Goal: Share content: Share content

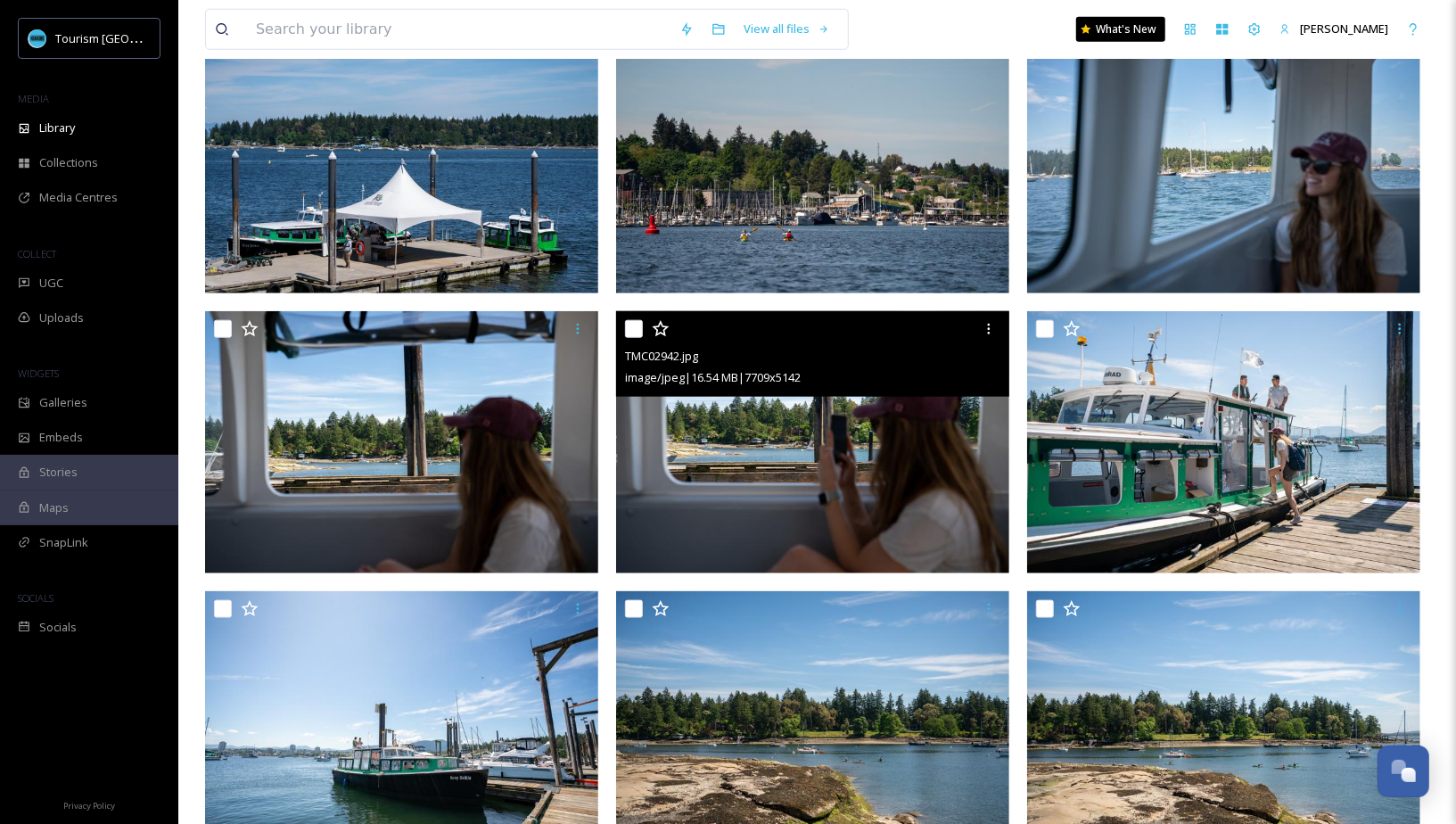
scroll to position [1024, 0]
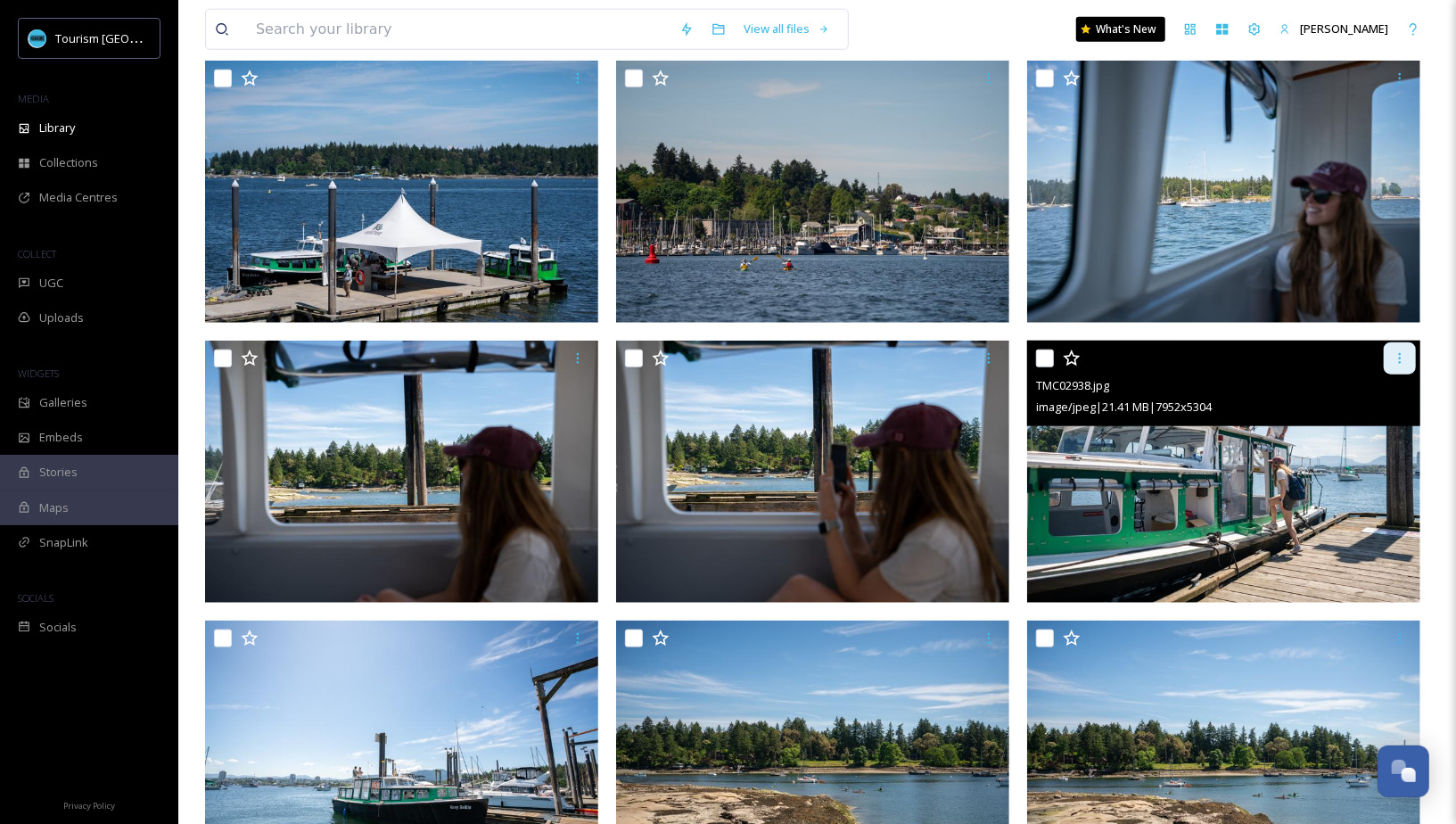
click at [1400, 365] on div at bounding box center [1399, 358] width 32 height 32
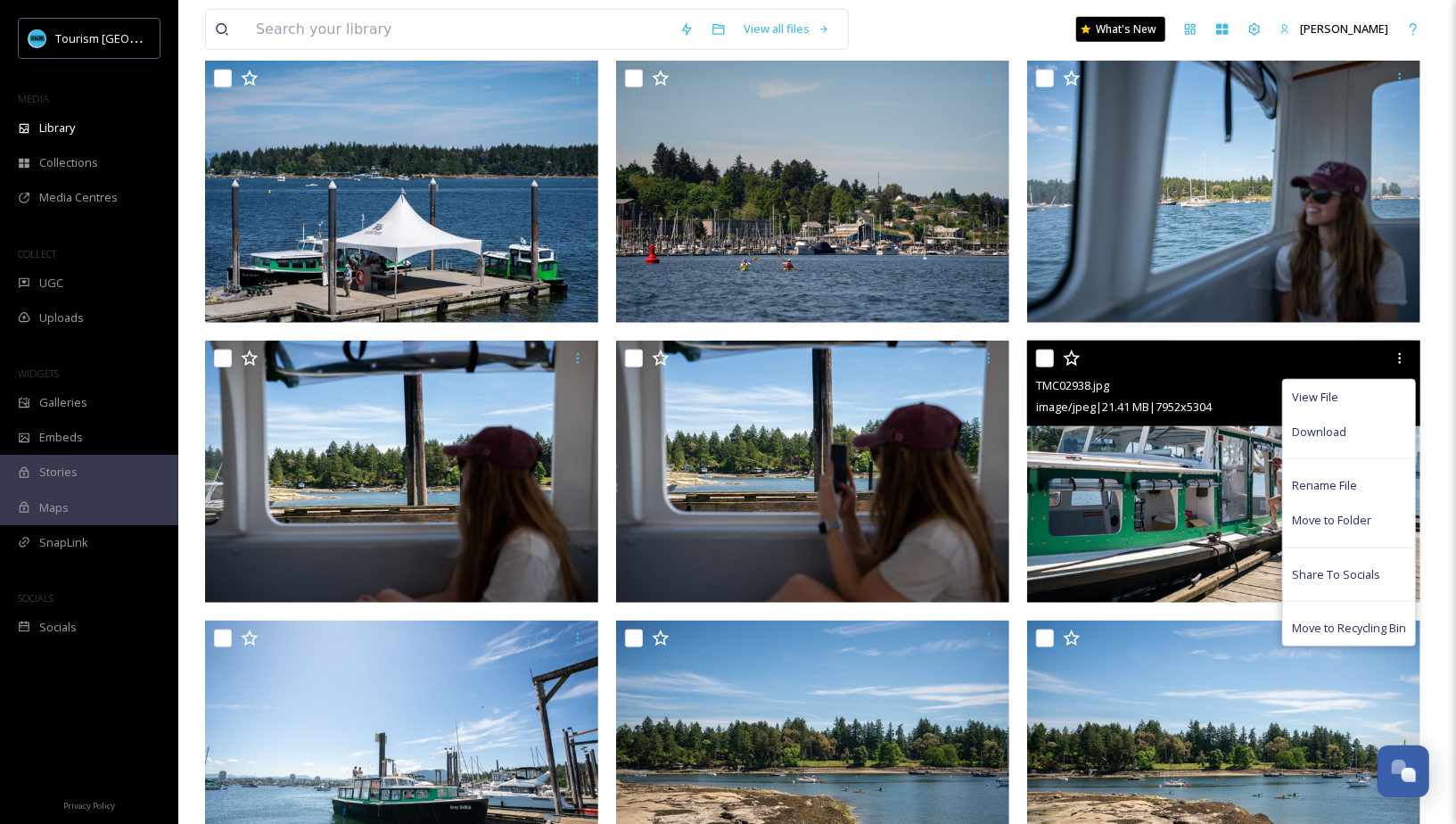
click at [1235, 442] on img at bounding box center [1223, 471] width 393 height 262
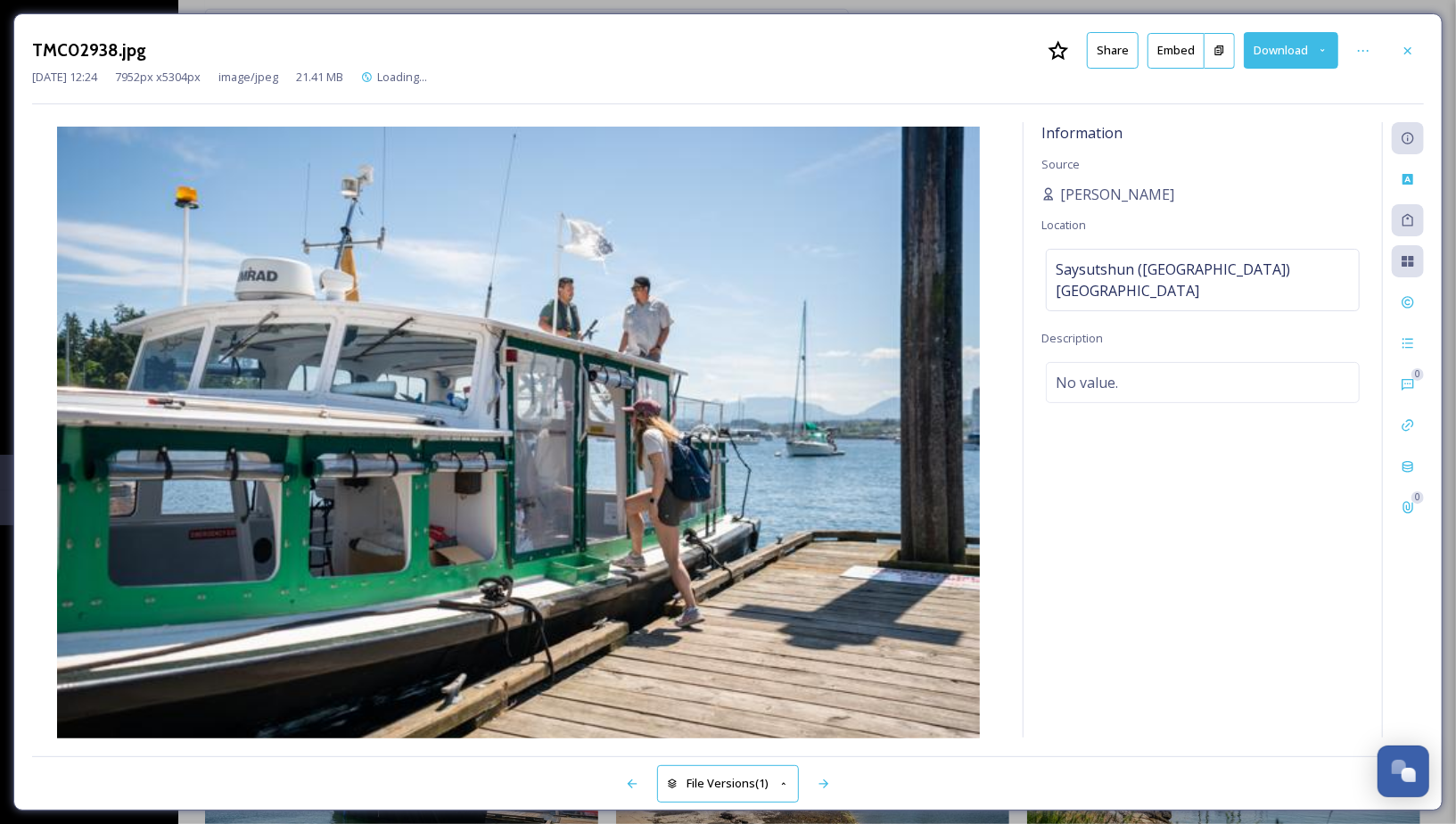
click at [1110, 50] on button "Share" at bounding box center [1112, 50] width 52 height 36
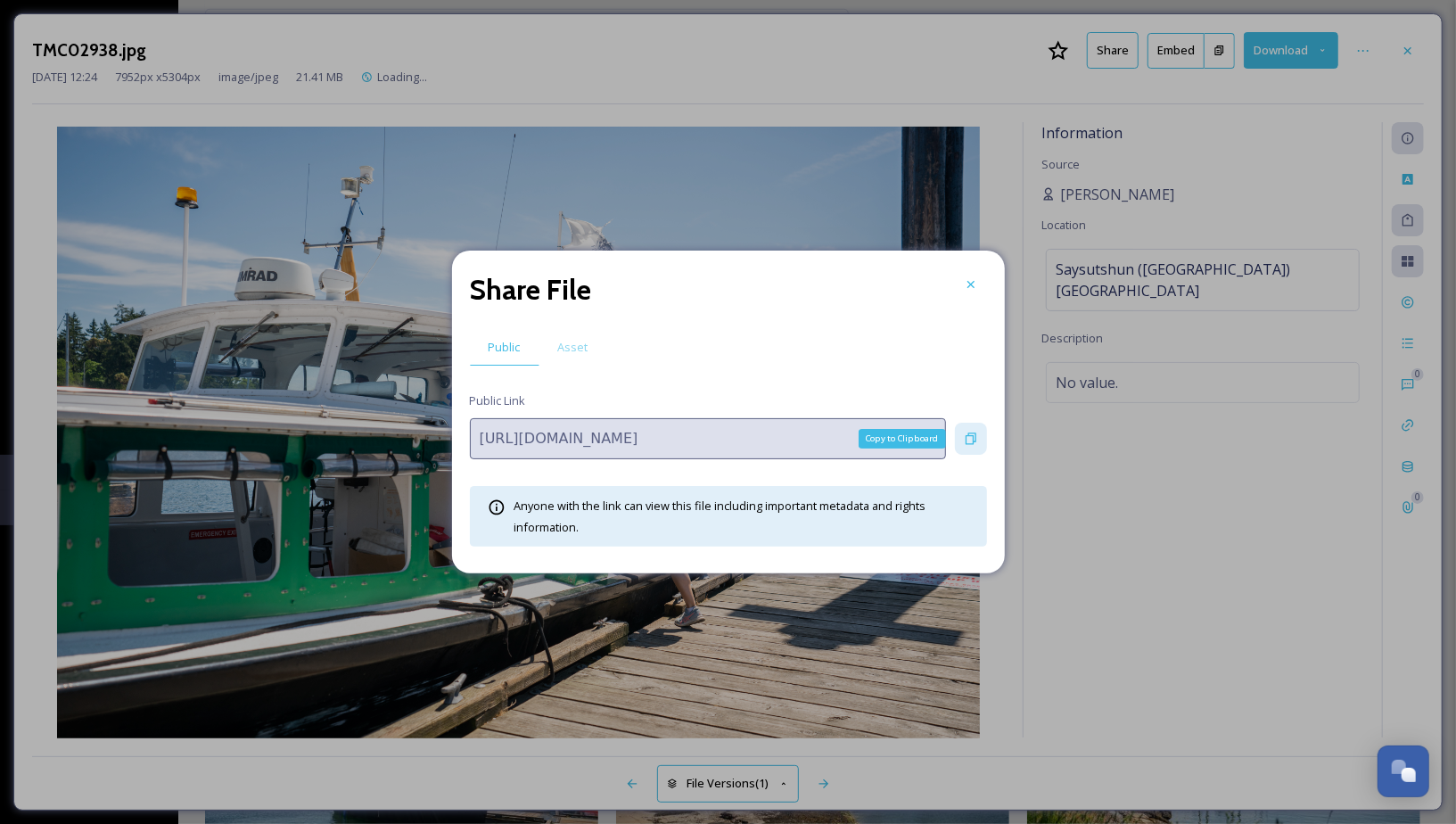
click at [975, 434] on icon at bounding box center [971, 439] width 11 height 12
click at [958, 300] on div "Share File" at bounding box center [728, 290] width 517 height 43
click at [964, 296] on div at bounding box center [971, 284] width 32 height 32
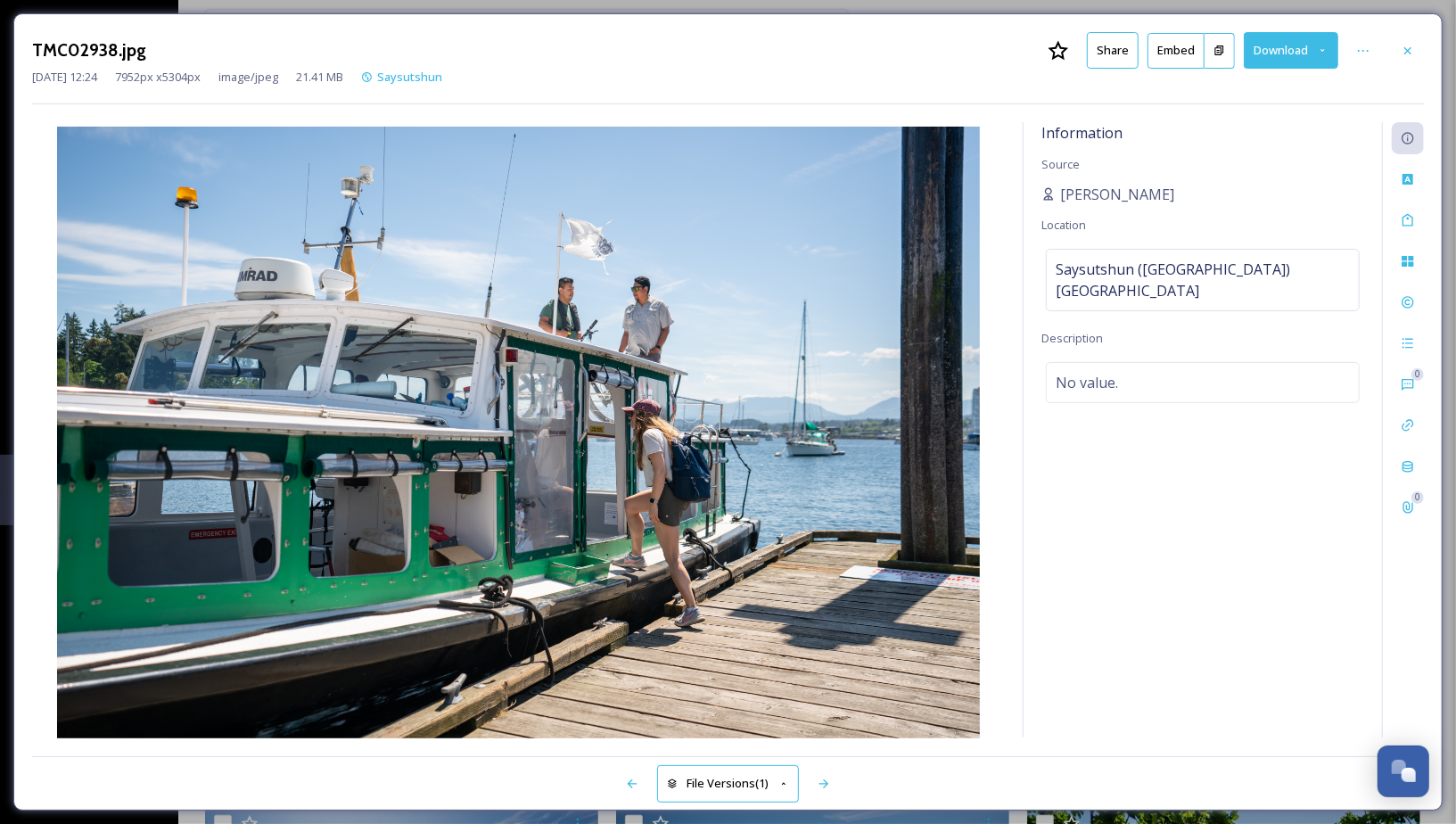
scroll to position [797, 0]
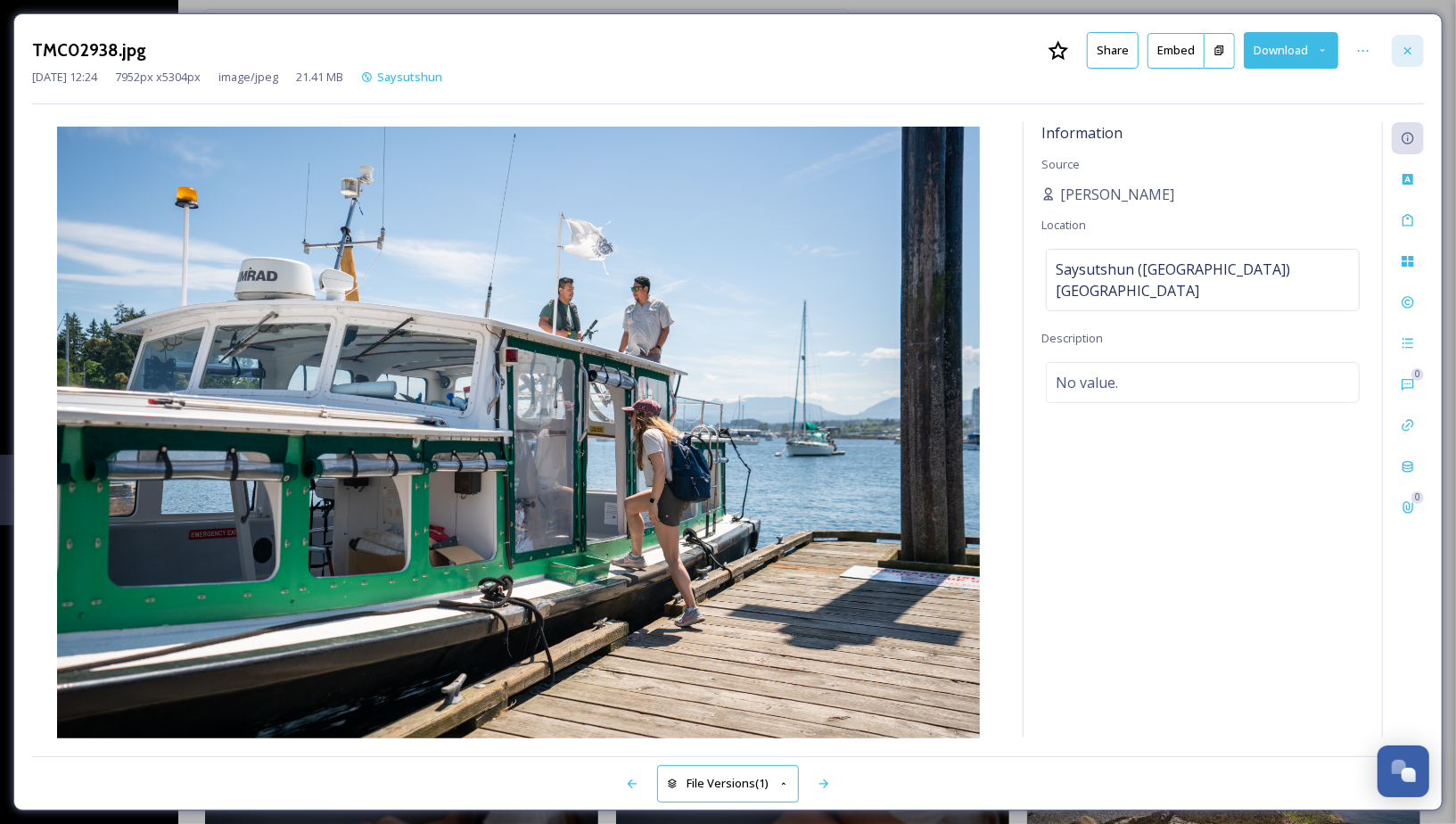
click at [1408, 45] on icon at bounding box center [1407, 51] width 15 height 15
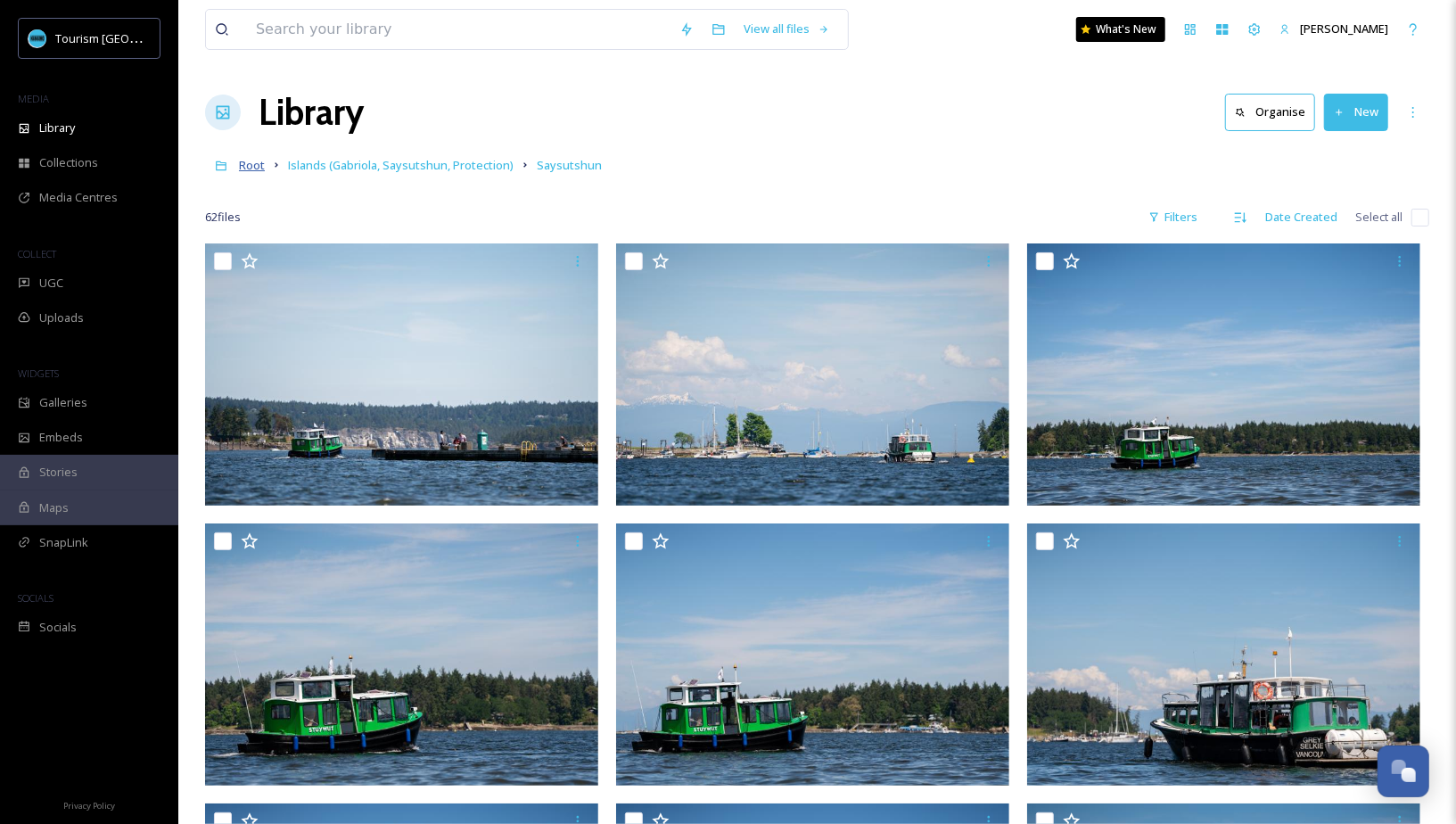
click at [260, 162] on span "Root" at bounding box center [251, 165] width 26 height 16
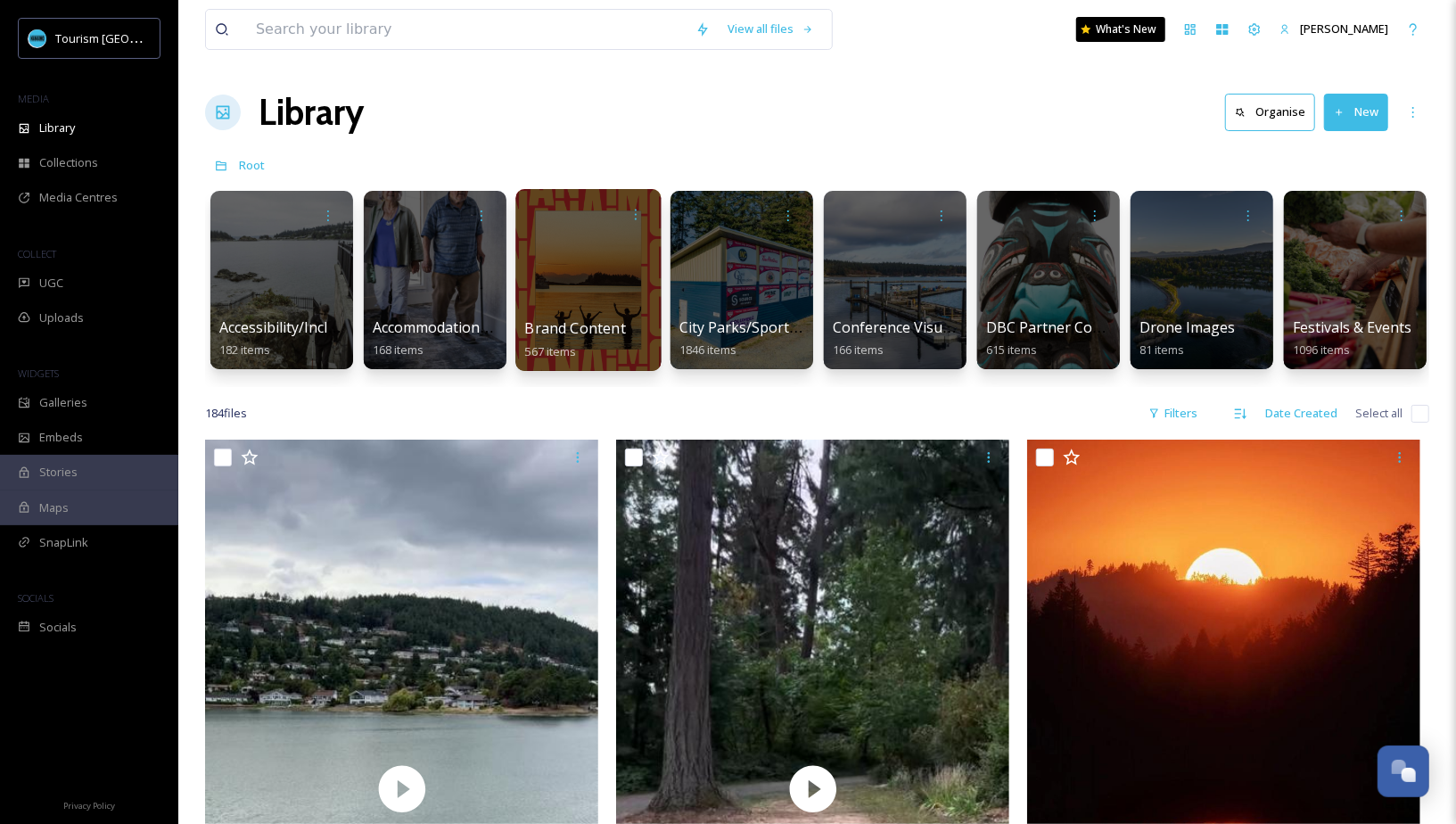
click at [602, 315] on div at bounding box center [588, 280] width 145 height 182
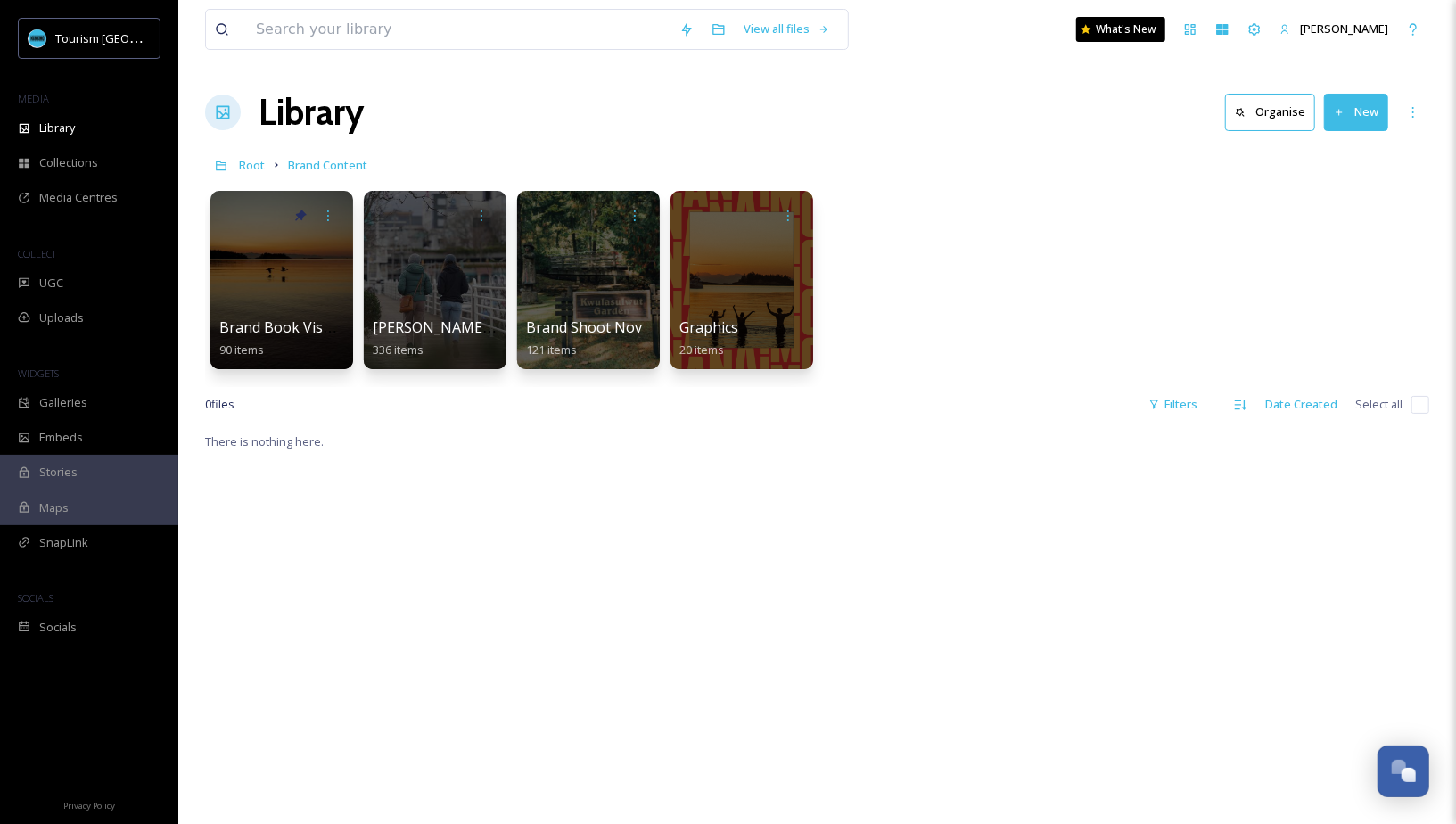
click at [318, 315] on div at bounding box center [282, 280] width 142 height 178
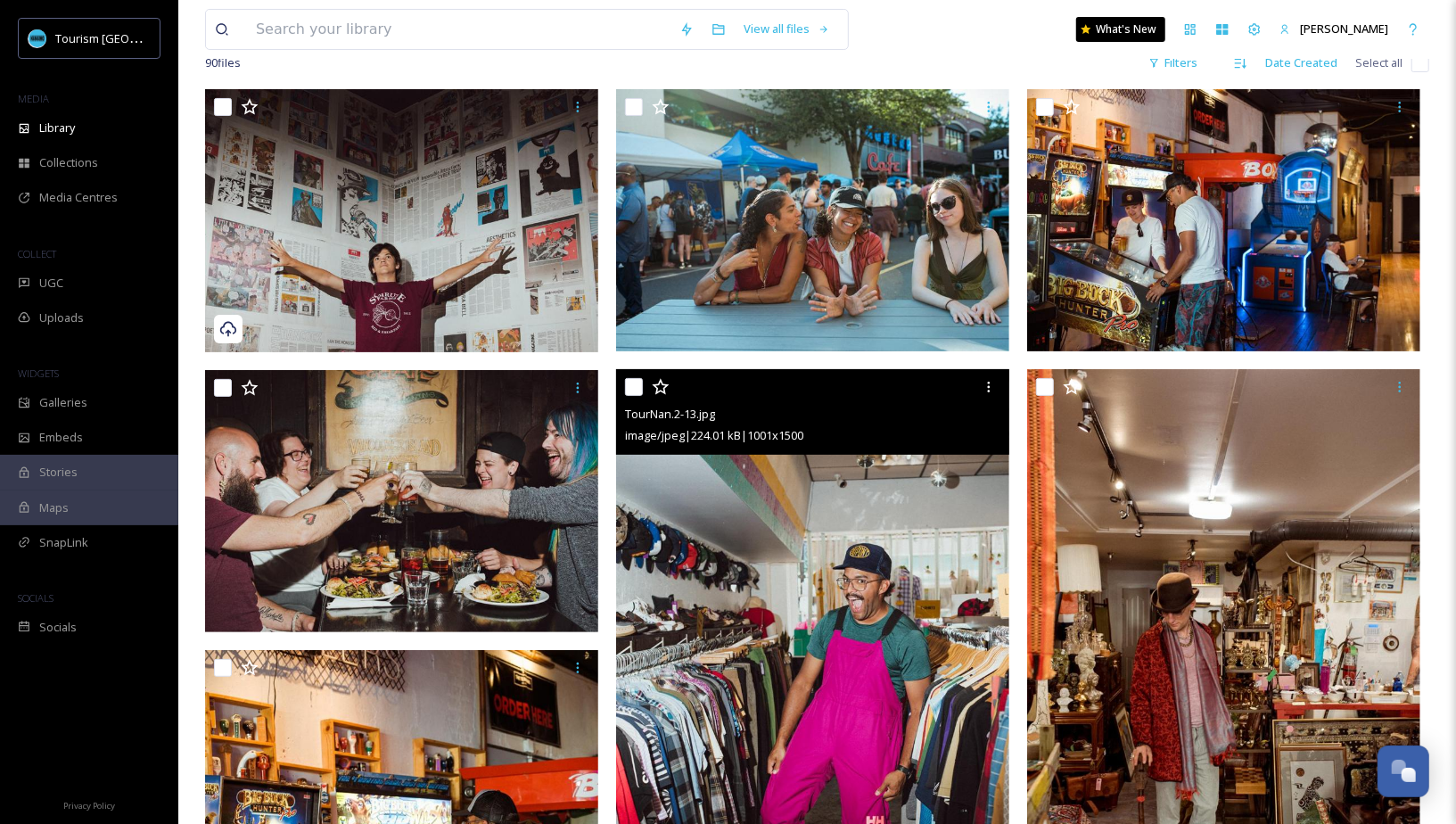
scroll to position [173, 0]
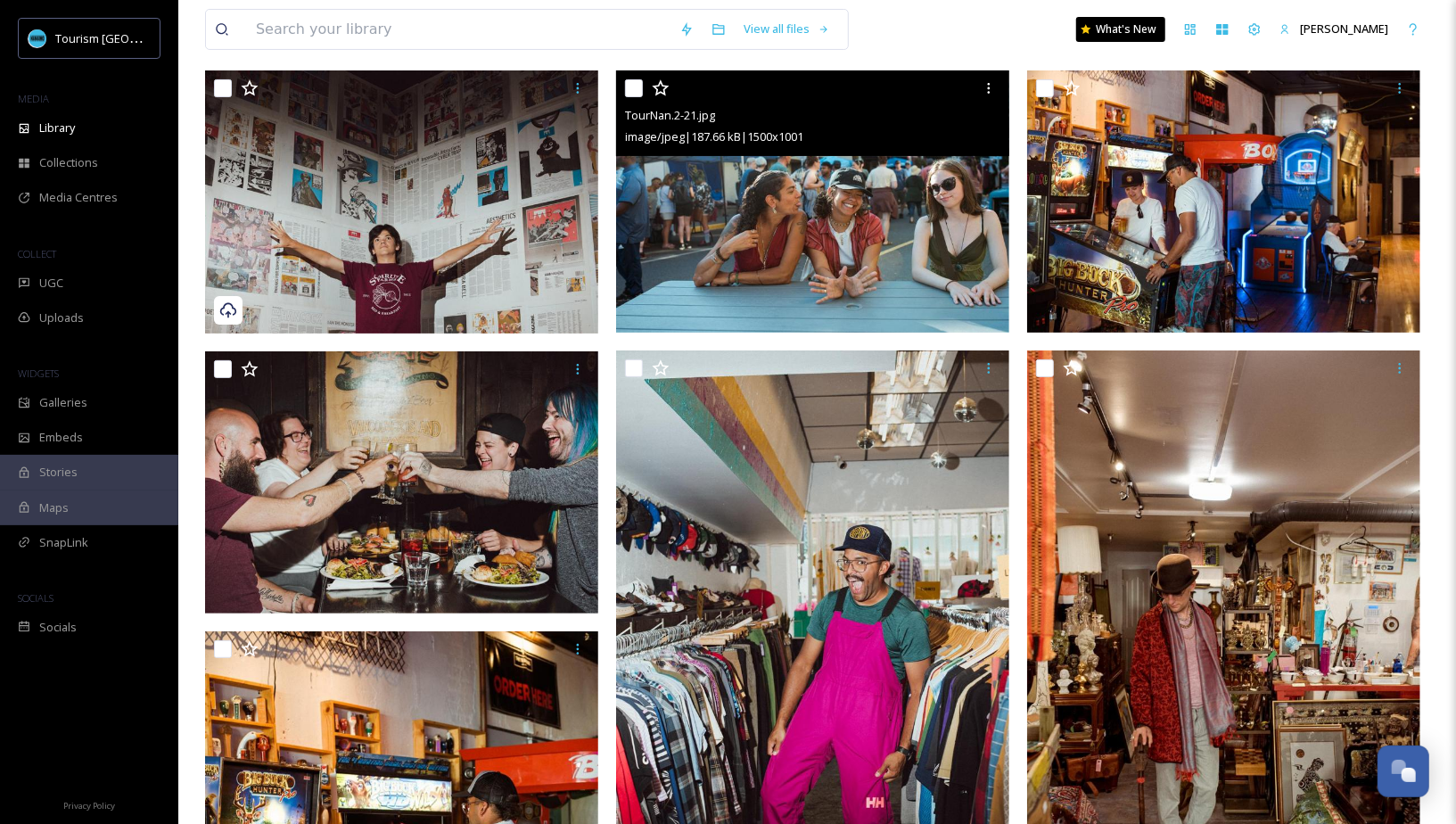
click at [958, 214] on img at bounding box center [812, 201] width 393 height 262
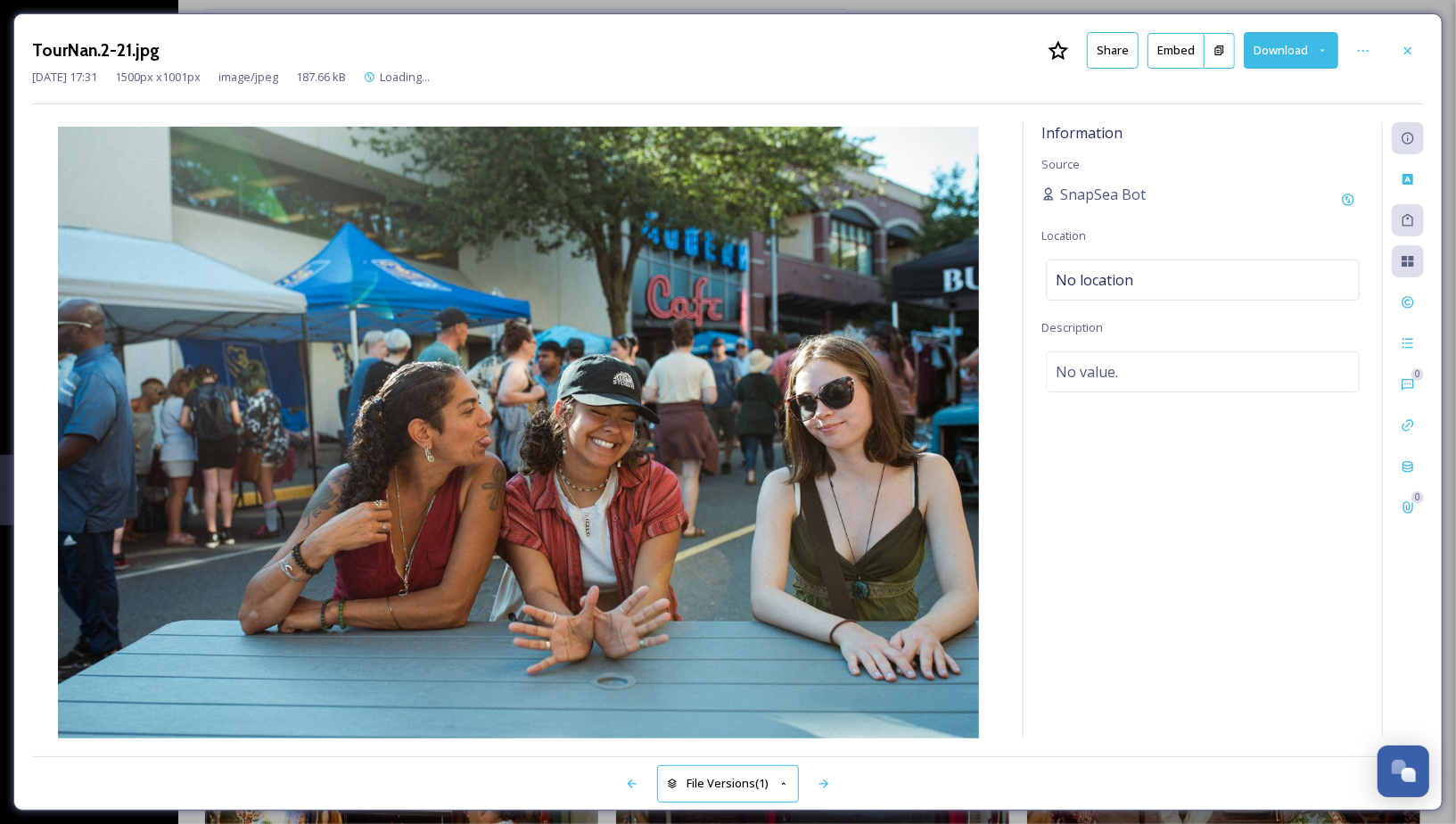
click at [1115, 56] on button "Share" at bounding box center [1112, 50] width 52 height 36
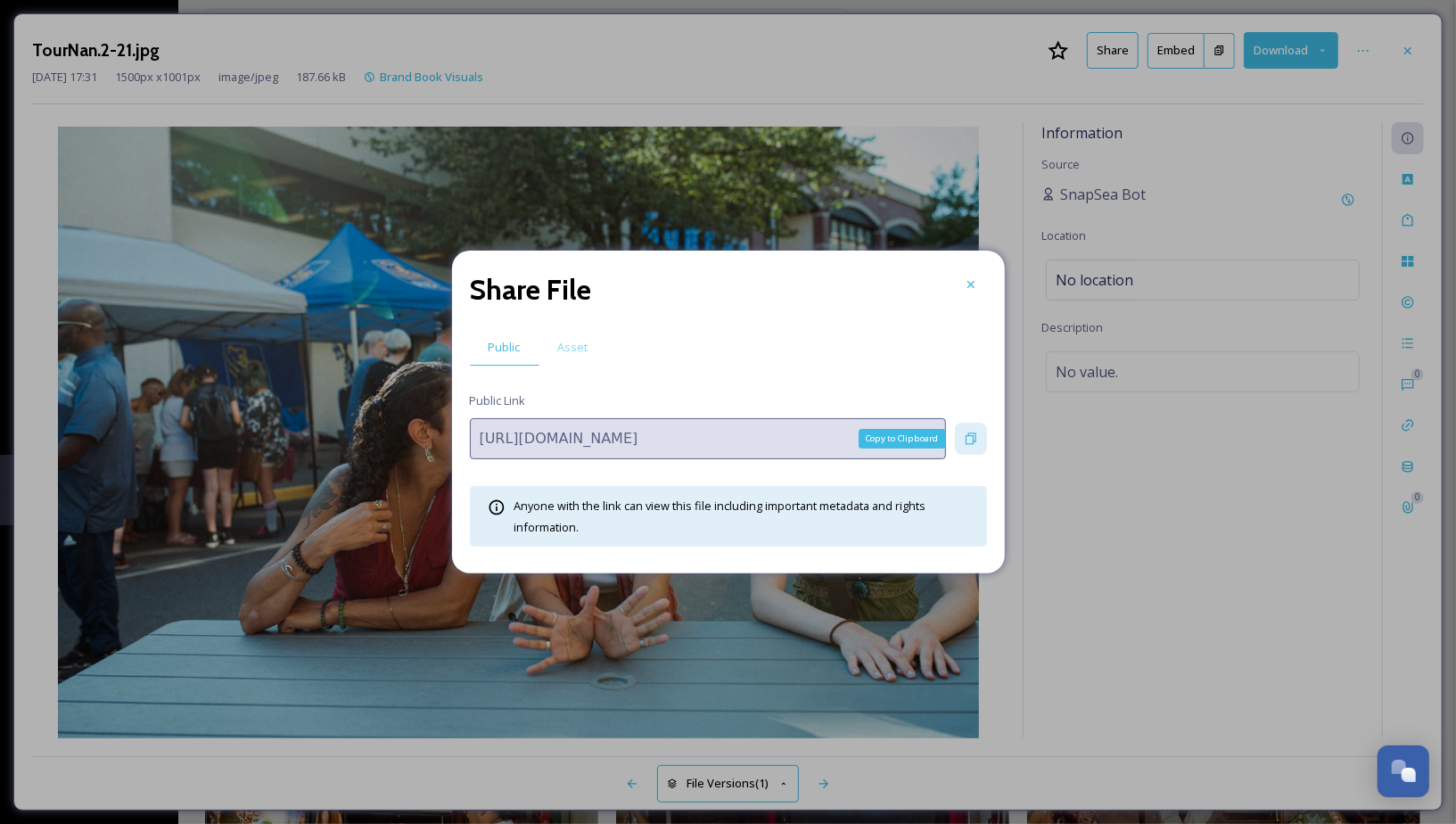
click at [968, 439] on icon at bounding box center [971, 439] width 15 height 15
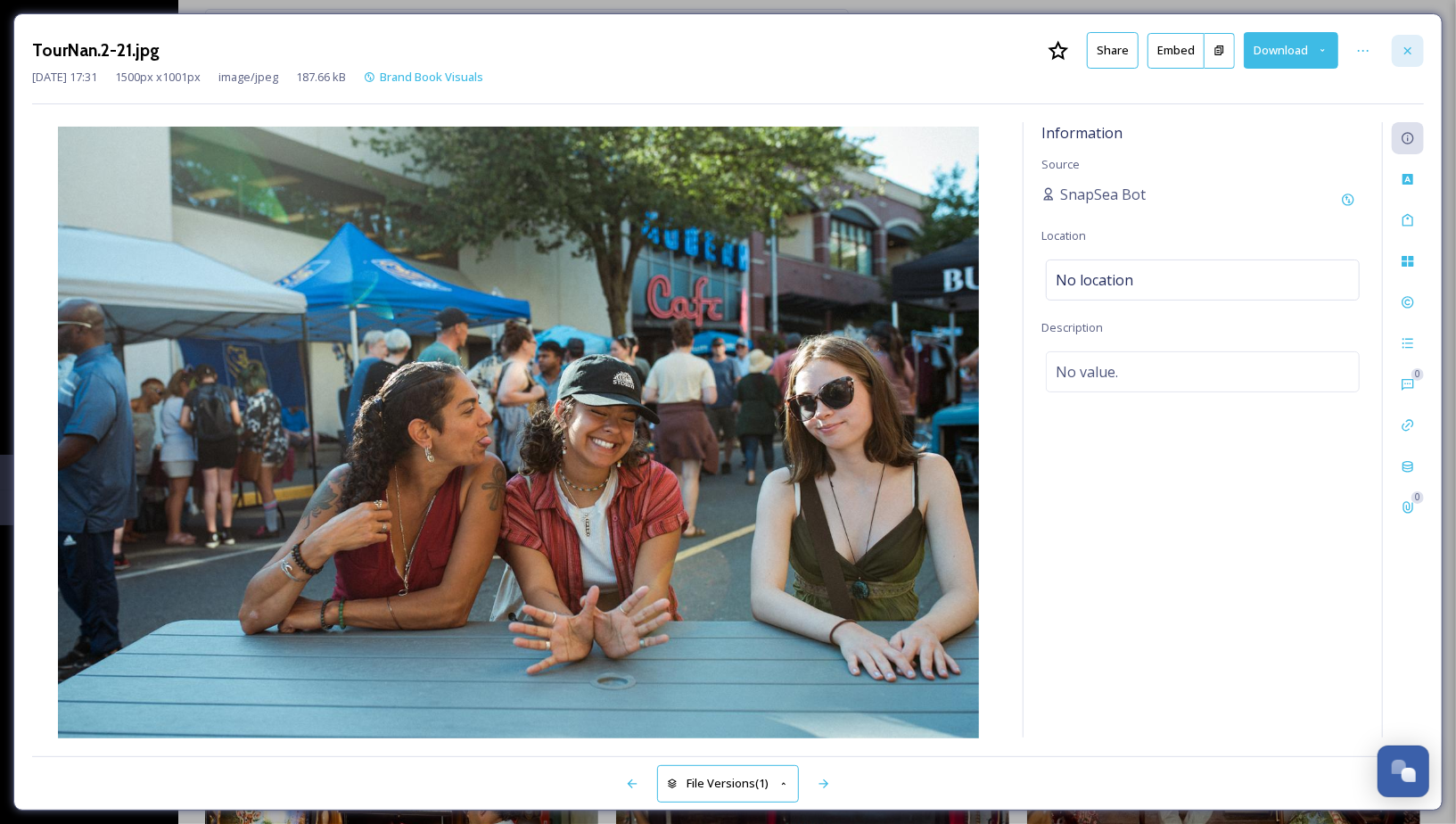
click at [1404, 38] on div at bounding box center [1407, 51] width 32 height 32
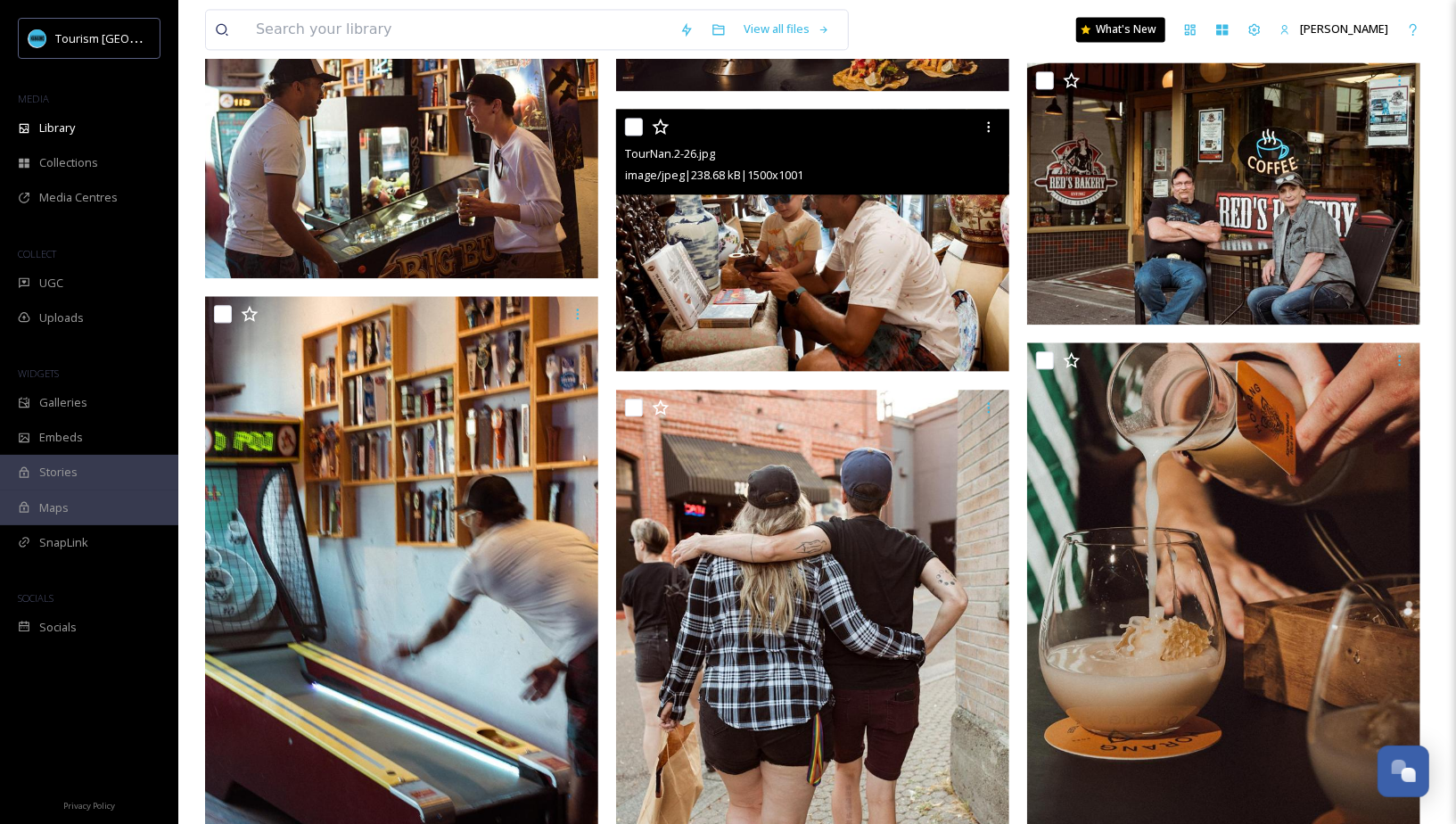
scroll to position [2259, 0]
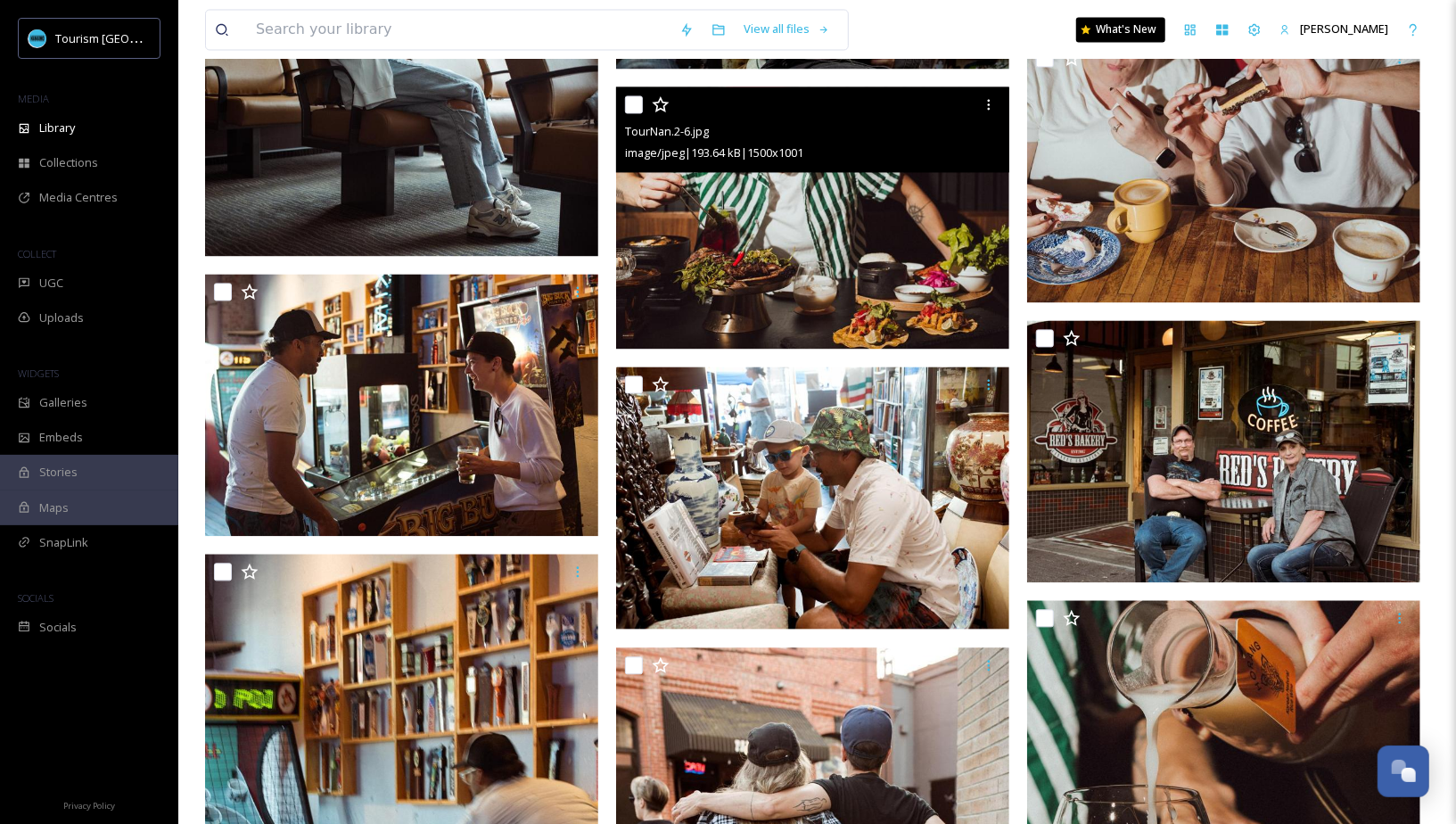
click at [866, 278] on img at bounding box center [812, 217] width 393 height 262
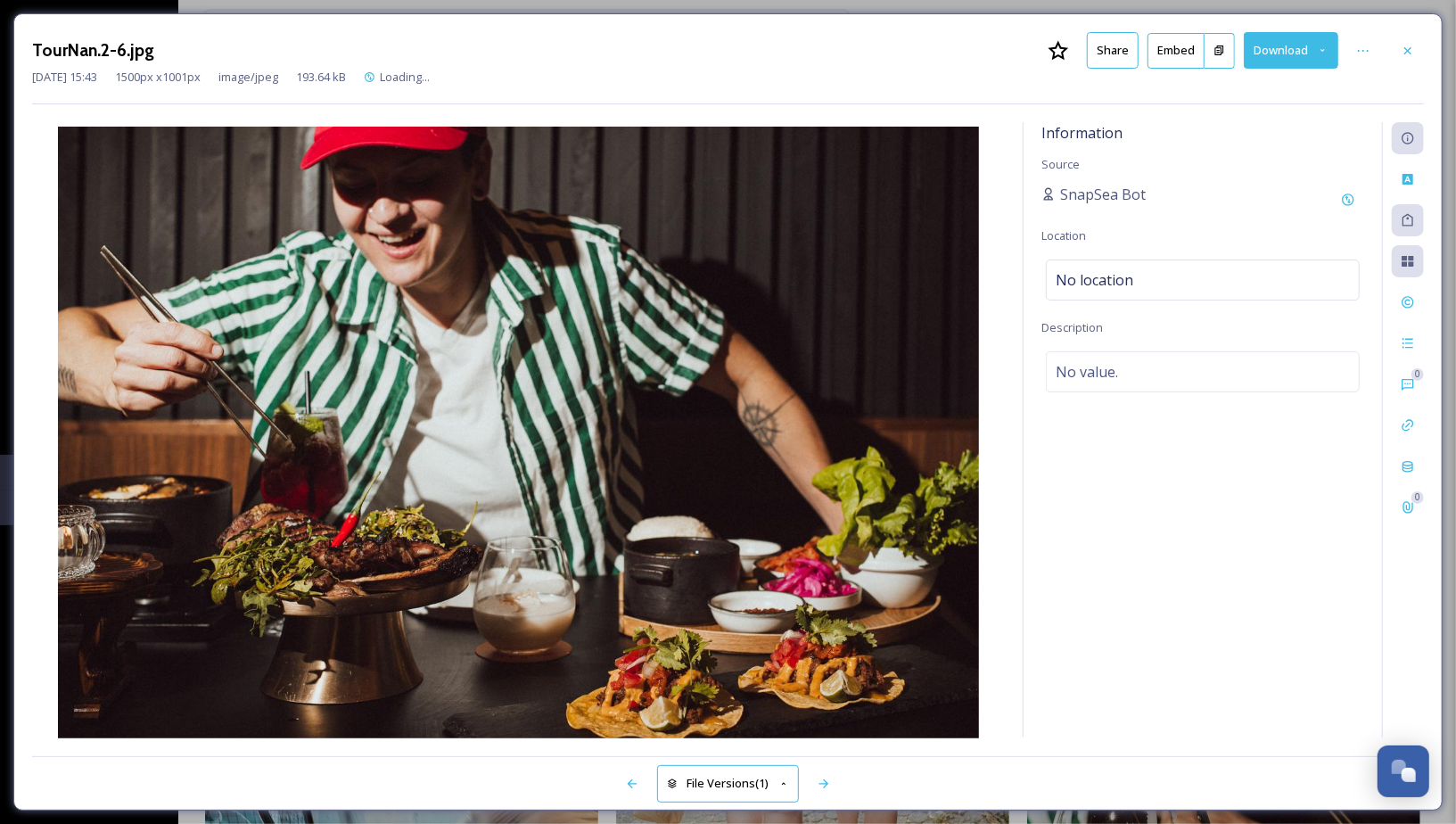
click at [1127, 58] on button "Share" at bounding box center [1112, 50] width 52 height 36
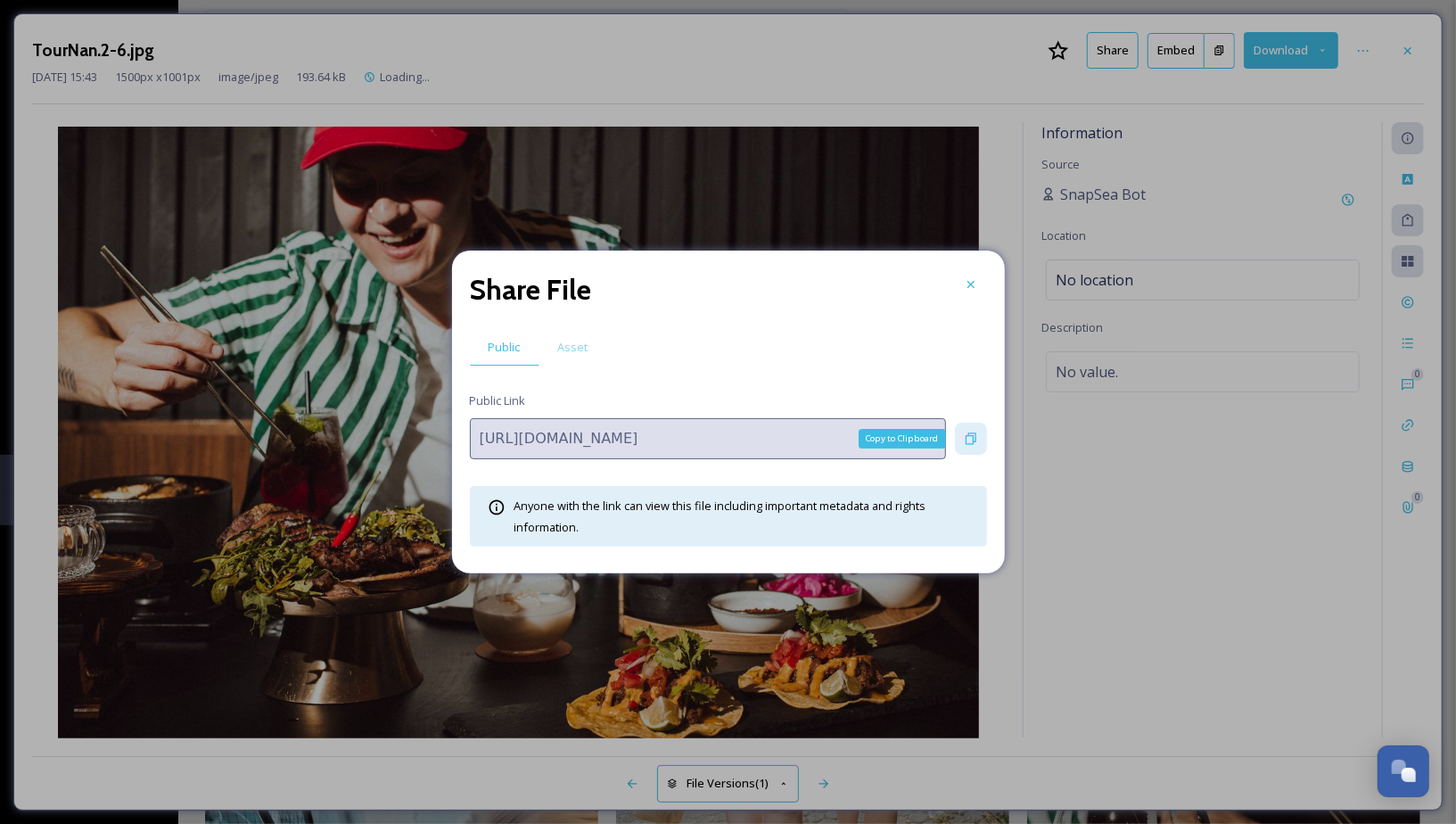
click at [977, 442] on div "Copy to Clipboard" at bounding box center [971, 439] width 32 height 32
click at [966, 281] on icon at bounding box center [971, 284] width 15 height 15
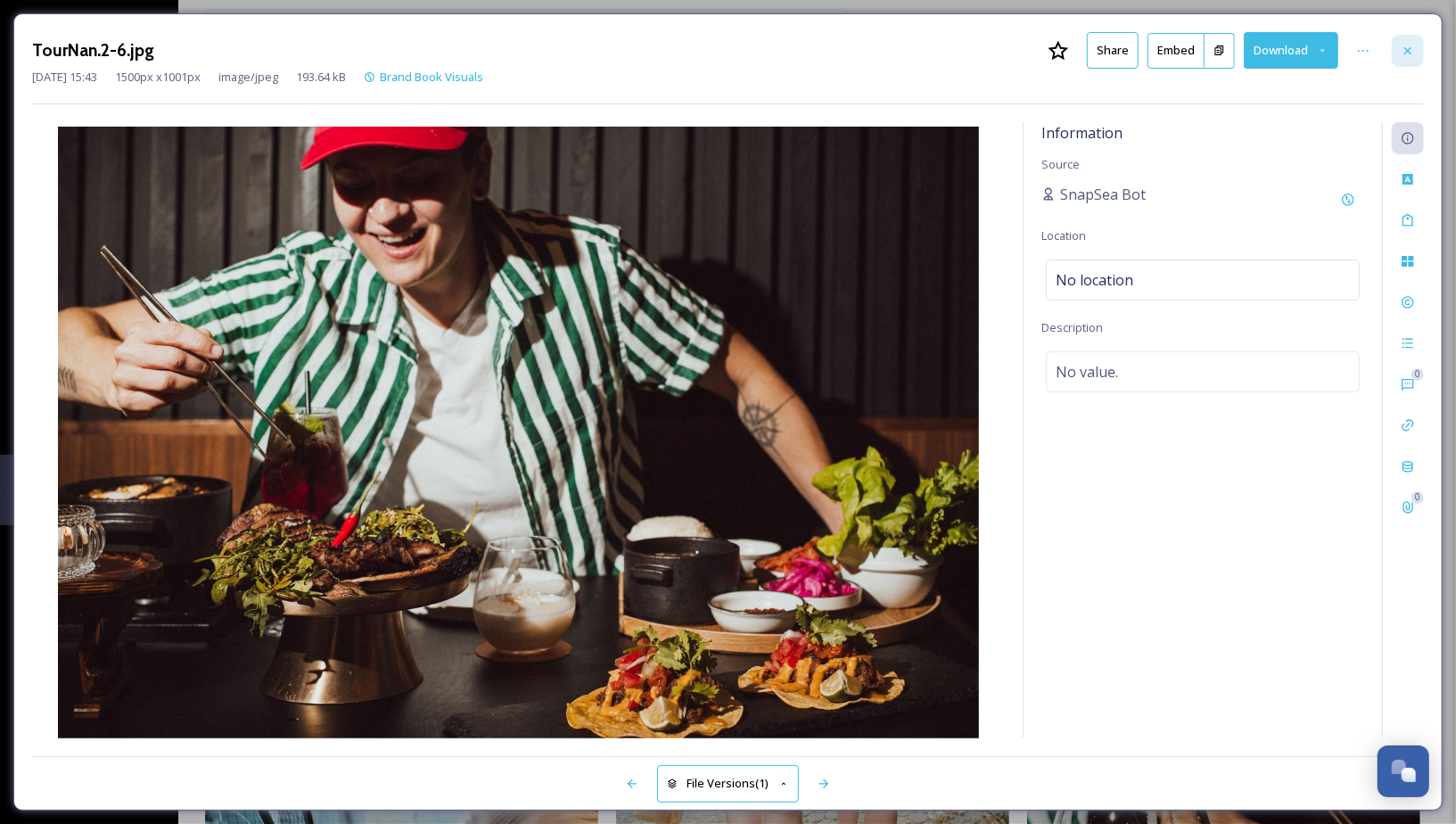
click at [1411, 48] on icon at bounding box center [1407, 51] width 15 height 15
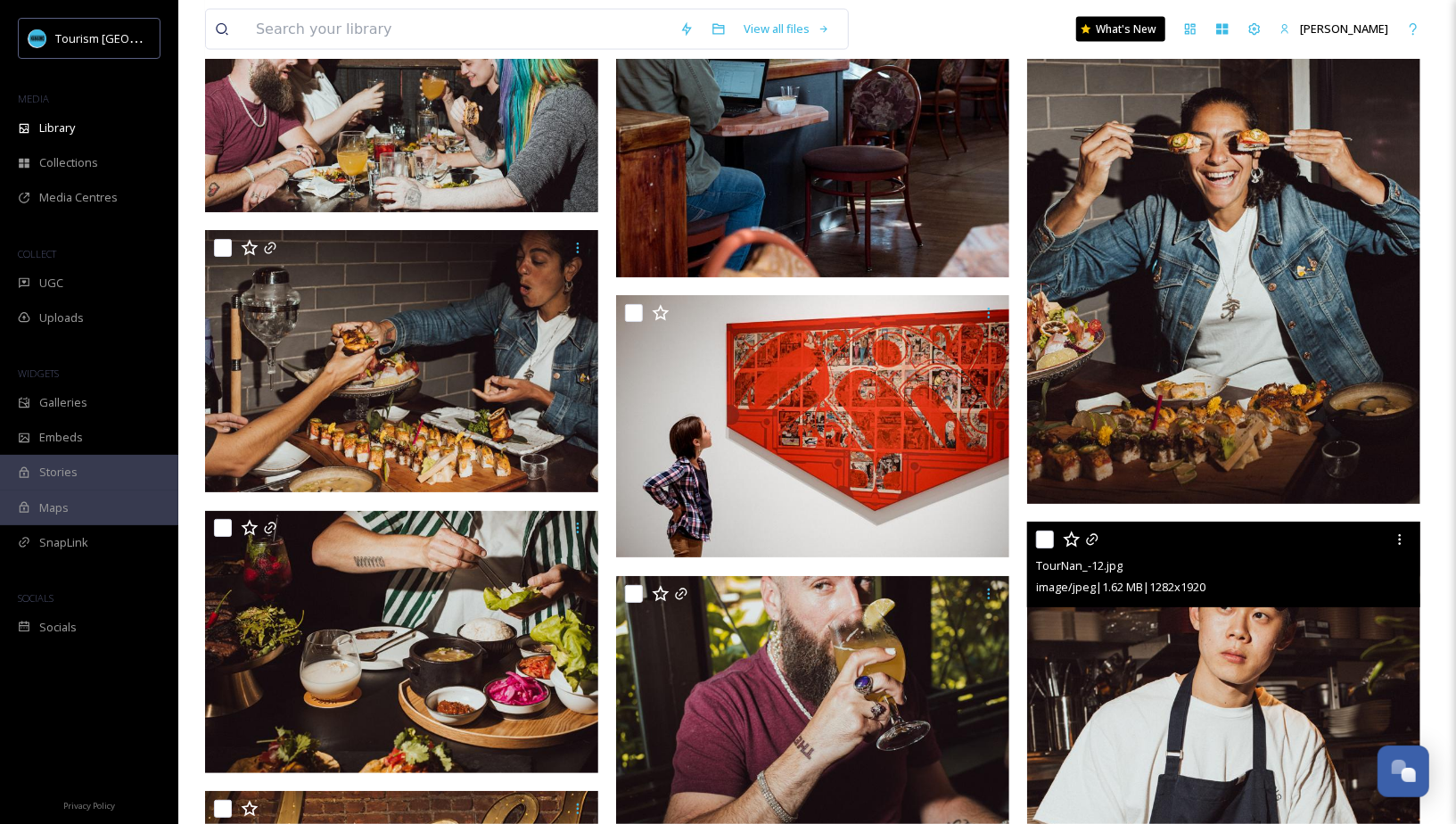
scroll to position [10498, 0]
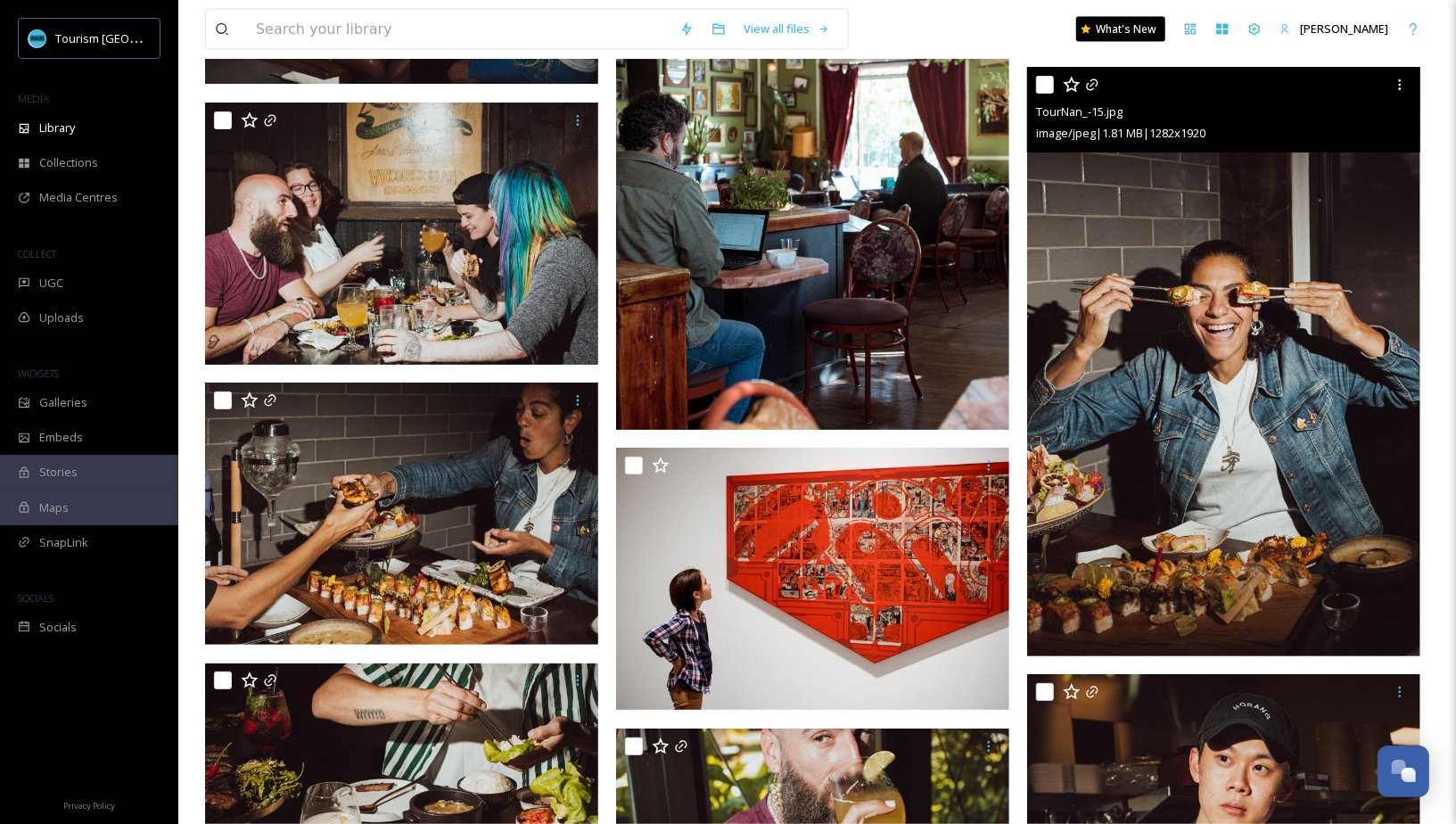
click at [1316, 257] on img at bounding box center [1223, 362] width 393 height 589
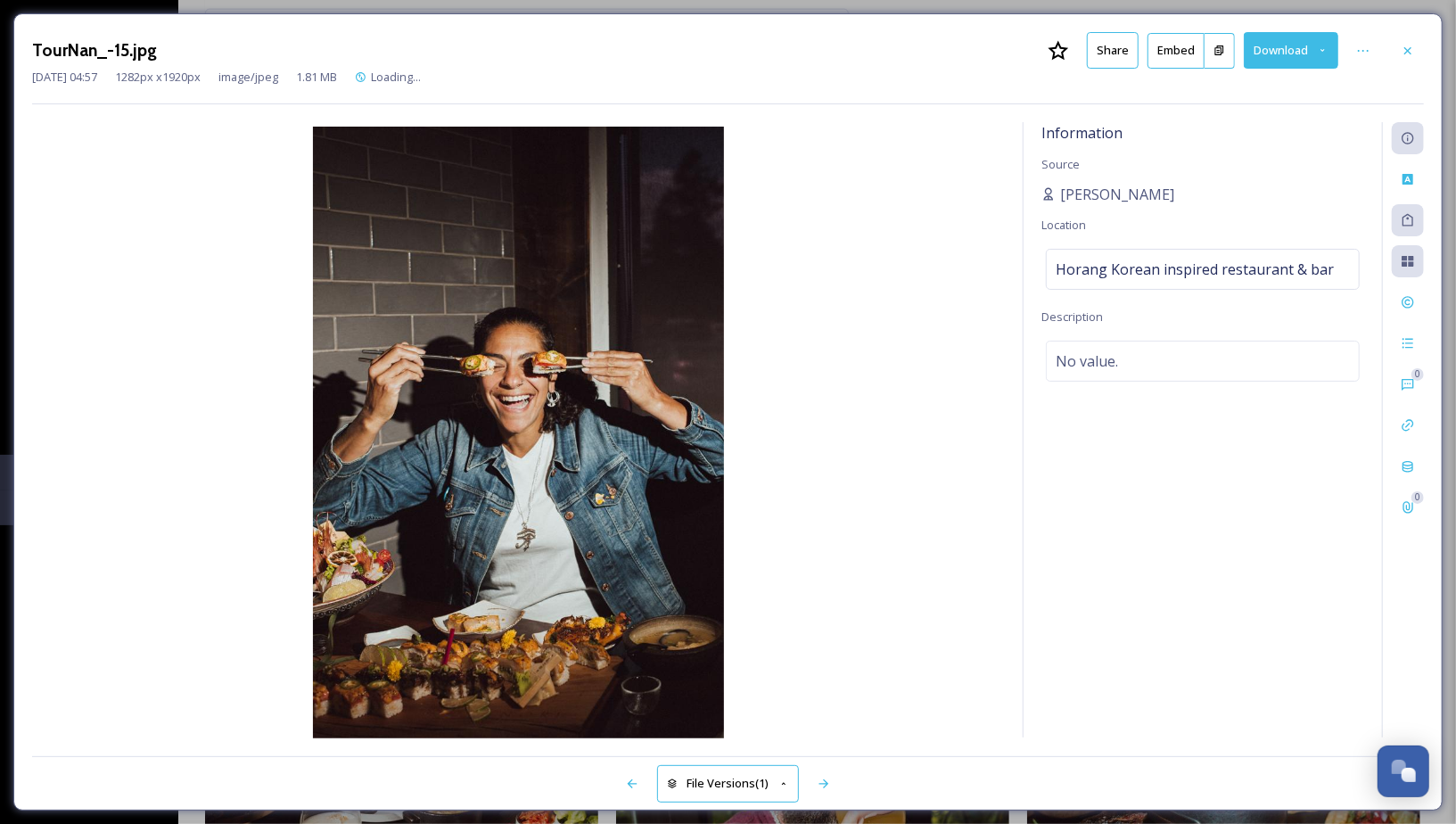
click at [1115, 63] on button "Share" at bounding box center [1112, 50] width 52 height 36
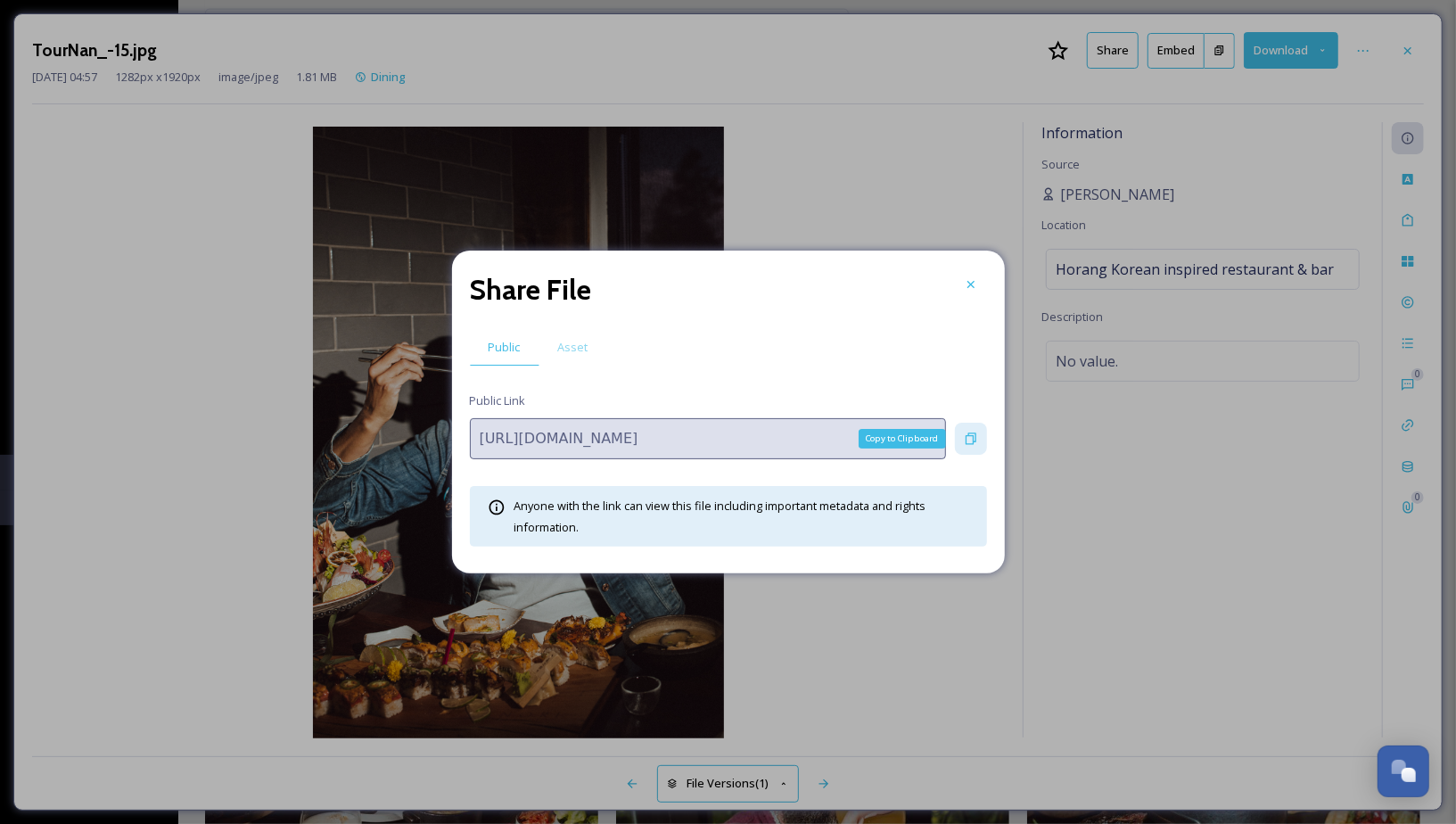
click at [969, 433] on icon at bounding box center [971, 439] width 15 height 15
click at [970, 282] on icon at bounding box center [971, 284] width 15 height 15
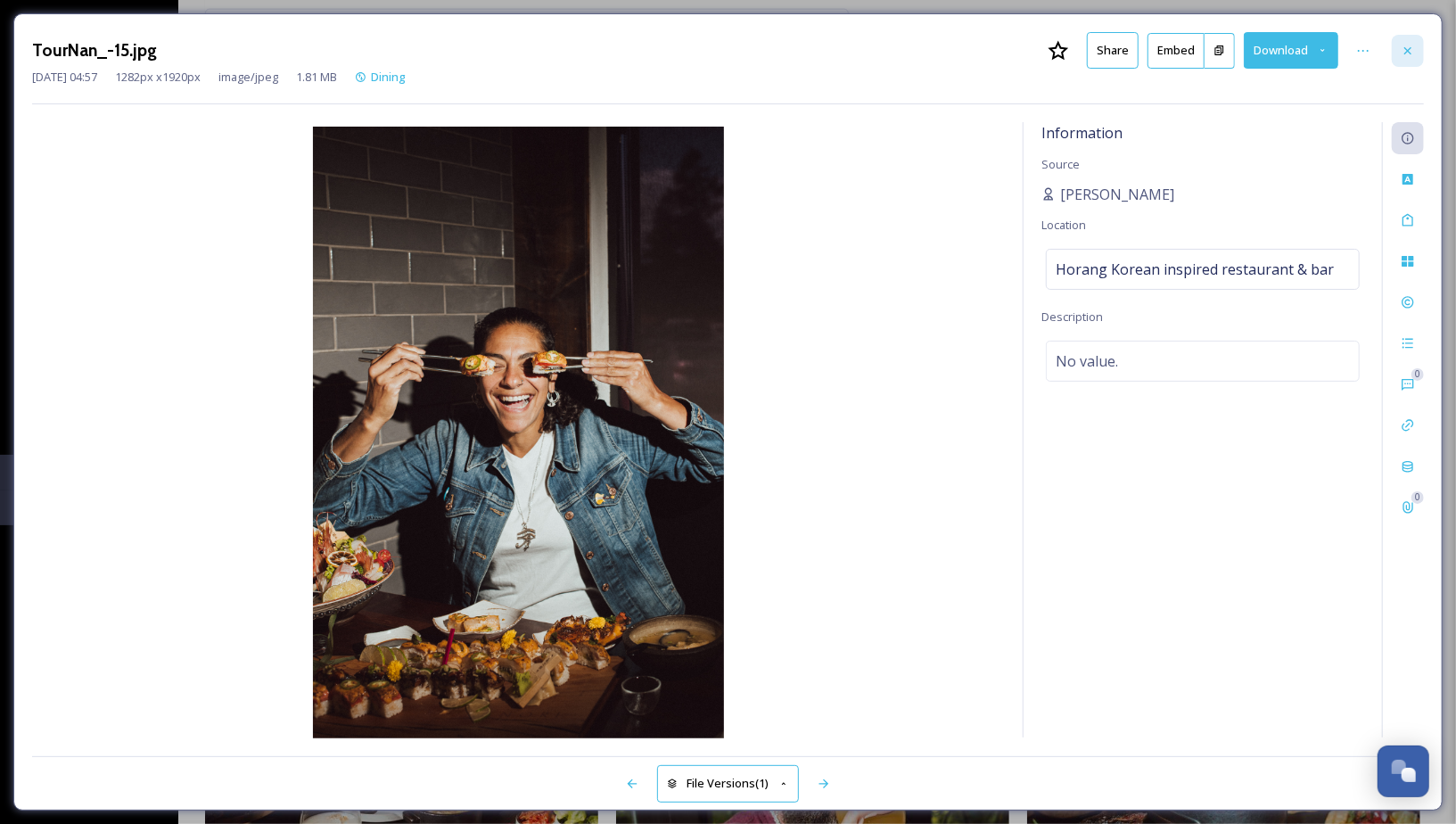
click at [1400, 53] on div at bounding box center [1407, 51] width 32 height 32
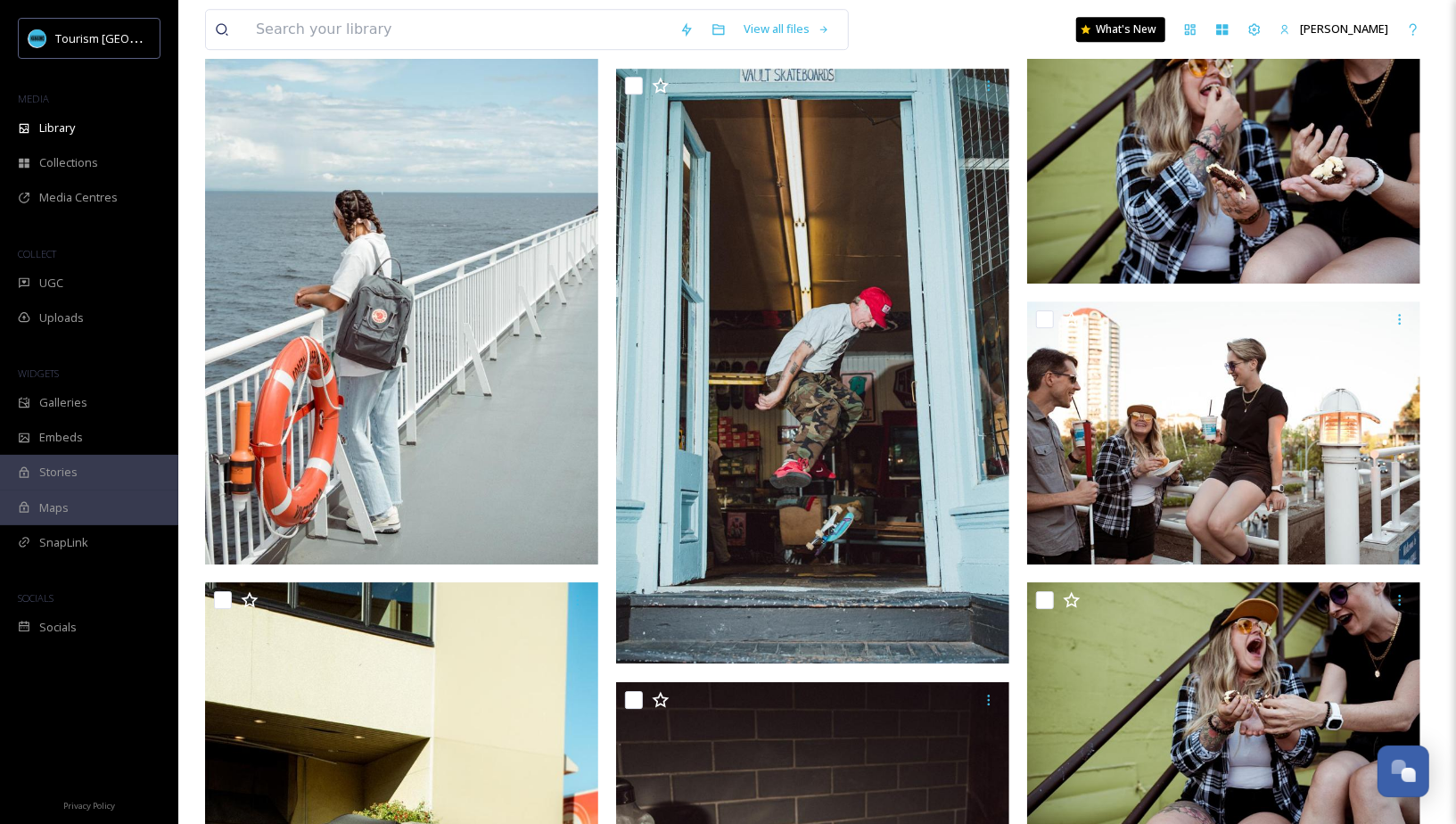
scroll to position [3528, 0]
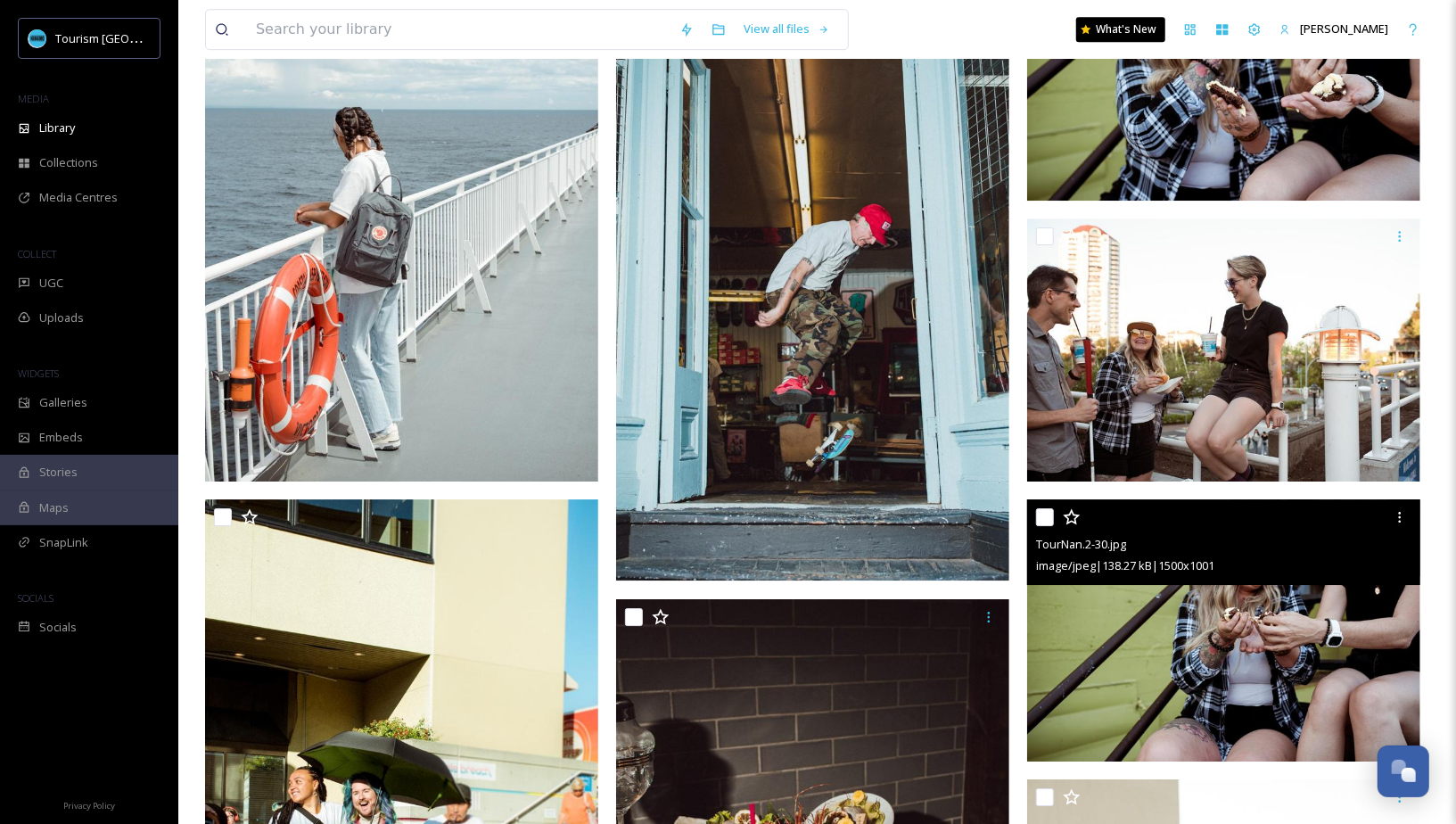
click at [1266, 594] on img at bounding box center [1223, 630] width 393 height 262
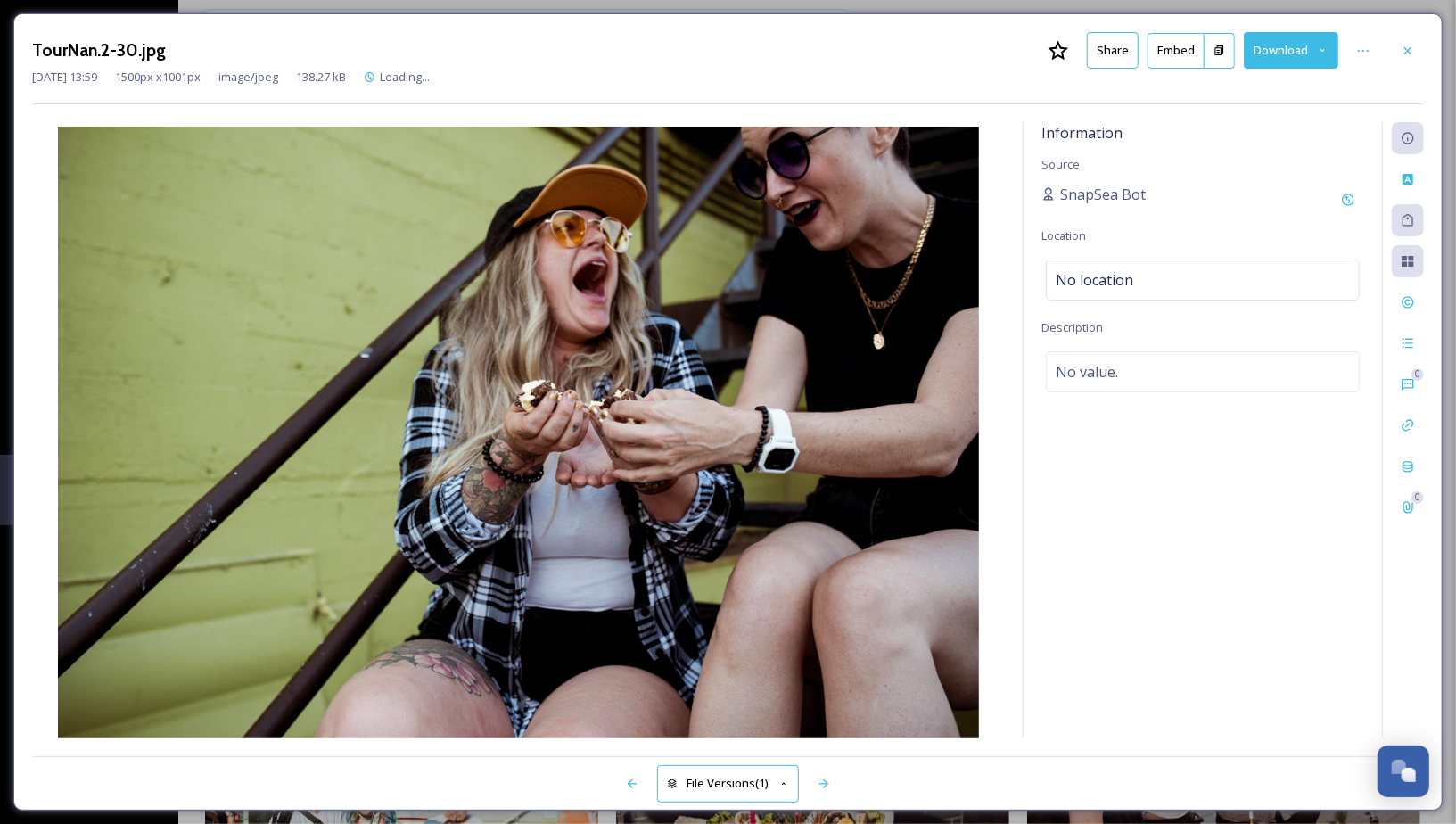
click at [1129, 49] on button "Share" at bounding box center [1112, 50] width 52 height 36
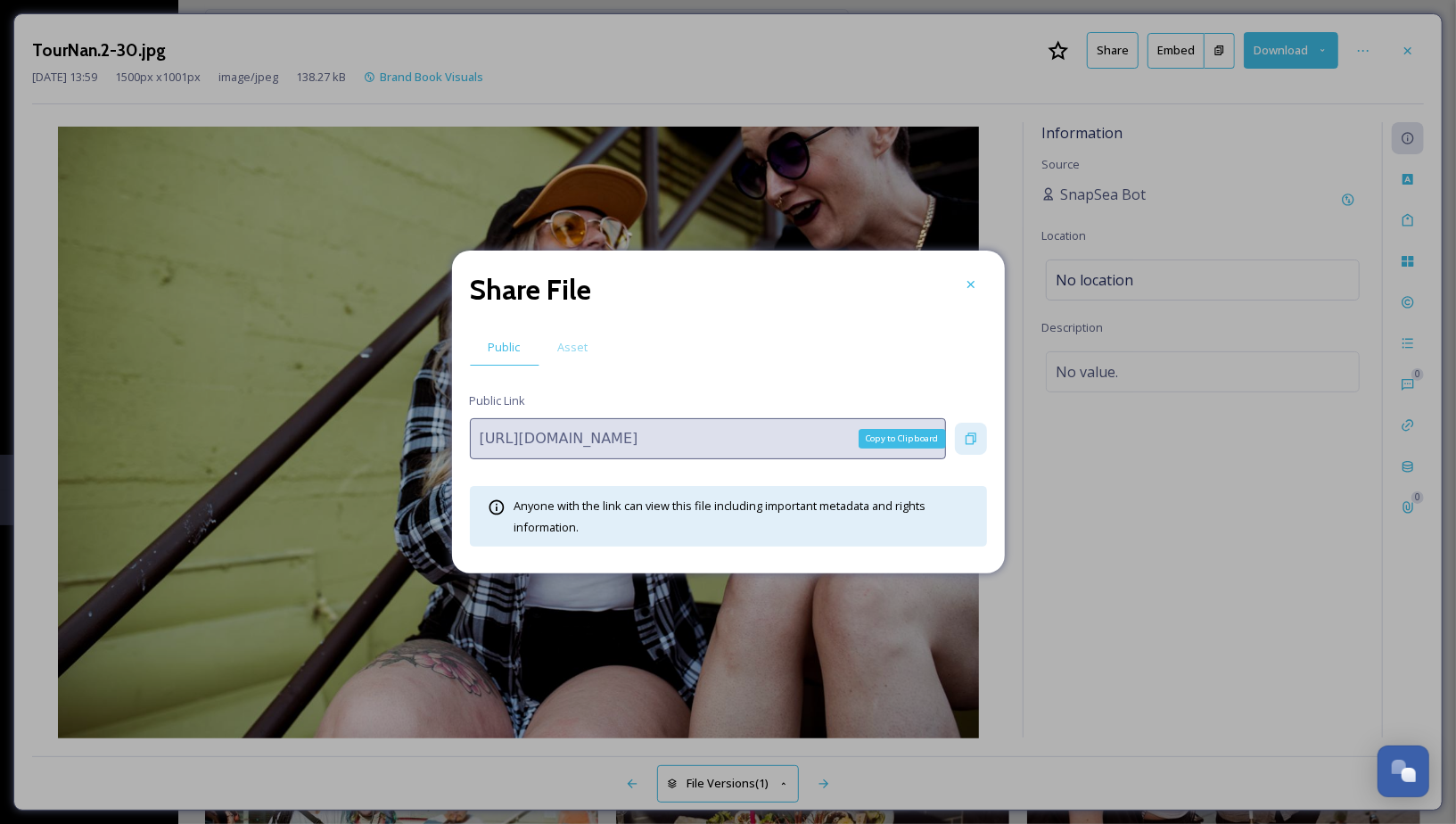
click at [977, 426] on div "Copy to Clipboard" at bounding box center [971, 439] width 32 height 32
click at [978, 266] on div "Share File Public Asset Public Link [URL][DOMAIN_NAME] Anyone with the link can…" at bounding box center [728, 412] width 553 height 323
click at [976, 262] on div "Share File Public Asset Public Link [URL][DOMAIN_NAME] Anyone with the link can…" at bounding box center [728, 412] width 553 height 323
click at [977, 291] on icon at bounding box center [971, 284] width 15 height 15
